Goal: Find specific page/section: Find specific page/section

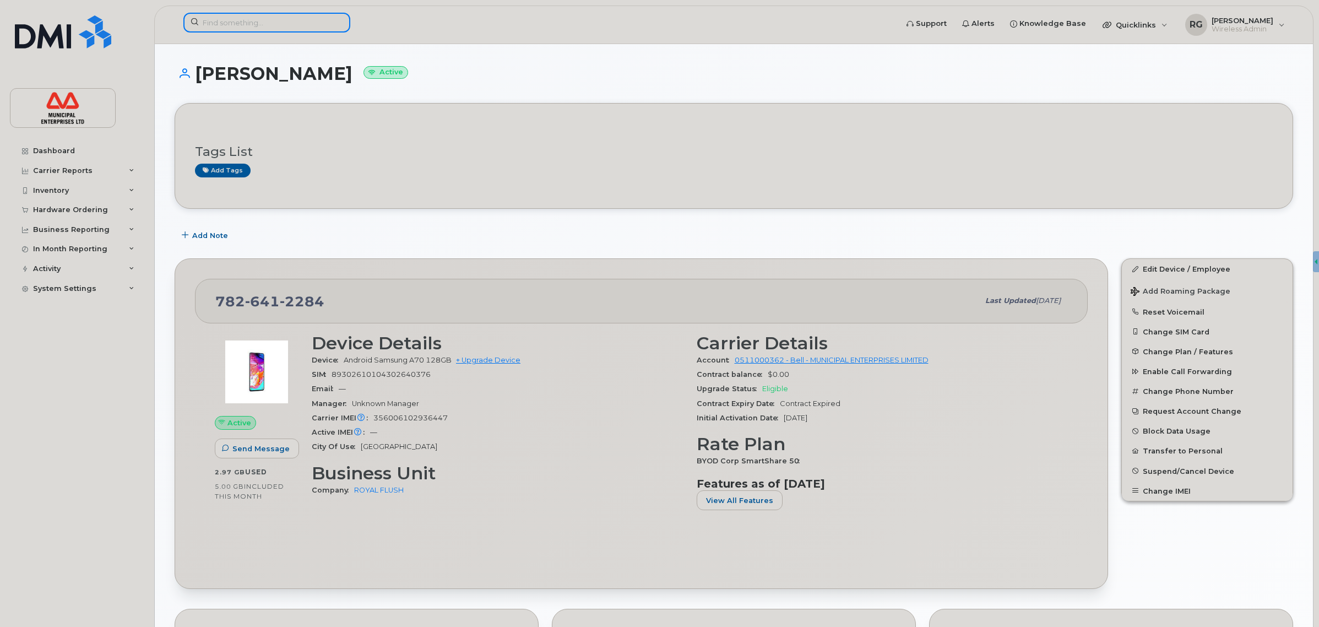
click at [264, 24] on input at bounding box center [266, 23] width 167 height 20
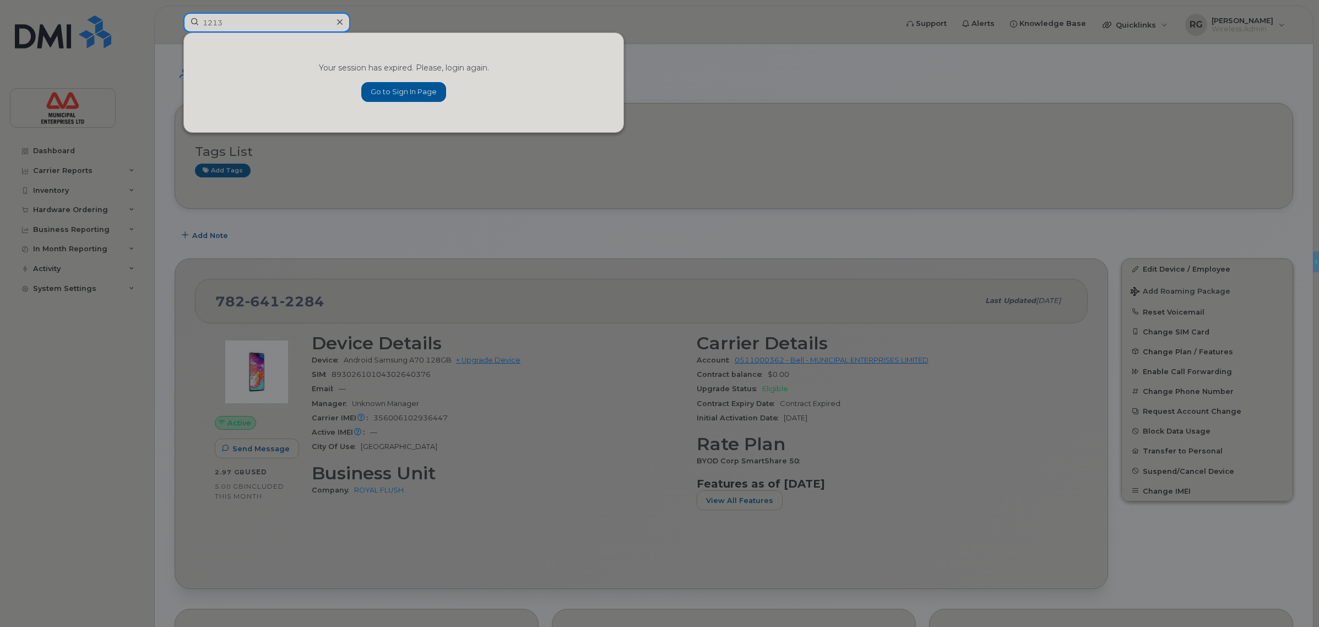
type input "1213"
click at [400, 94] on link "Go to Sign In Page" at bounding box center [403, 92] width 85 height 20
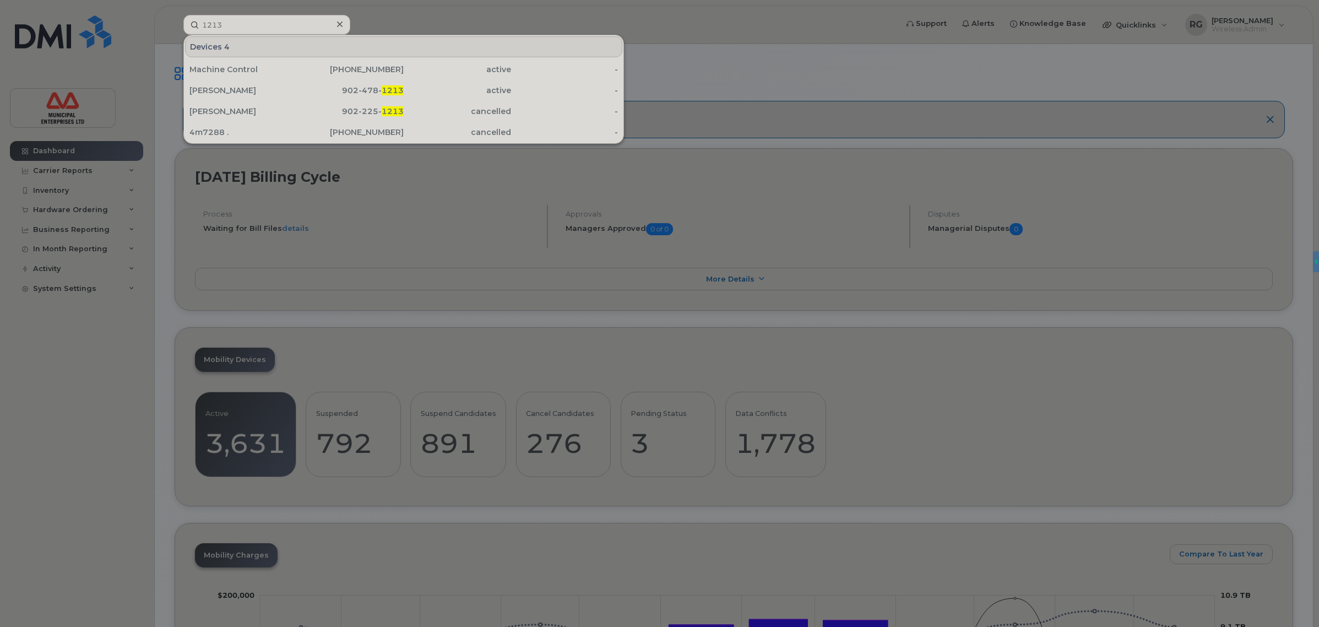
type input "1213"
